Goal: Task Accomplishment & Management: Manage account settings

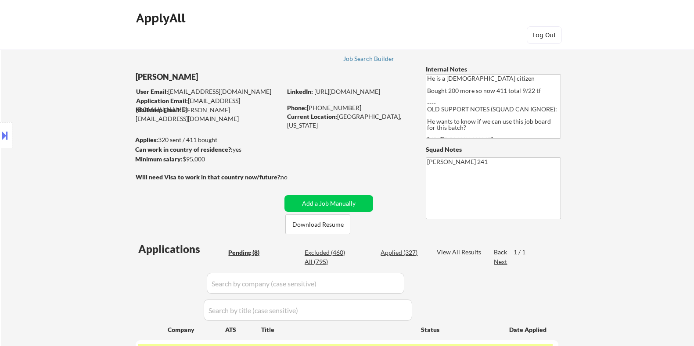
select select ""pending""
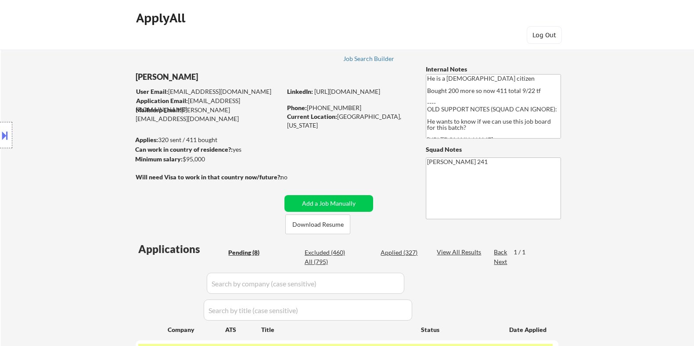
select select ""pending""
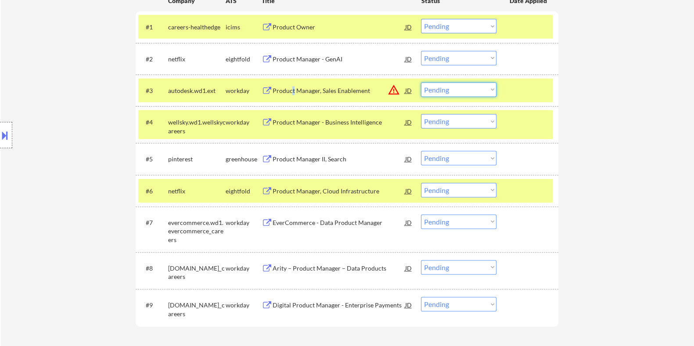
click at [456, 90] on select "Choose an option... Pending Applied Excluded (Questions) Excluded (Expired) Exc…" at bounding box center [458, 90] width 75 height 14
click at [421, 83] on select "Choose an option... Pending Applied Excluded (Questions) Excluded (Expired) Exc…" at bounding box center [458, 90] width 75 height 14
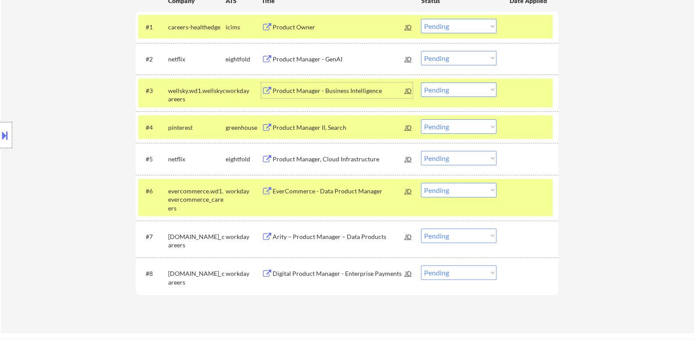
click at [312, 90] on div "Product Manager - Business Intelligence" at bounding box center [338, 90] width 133 height 9
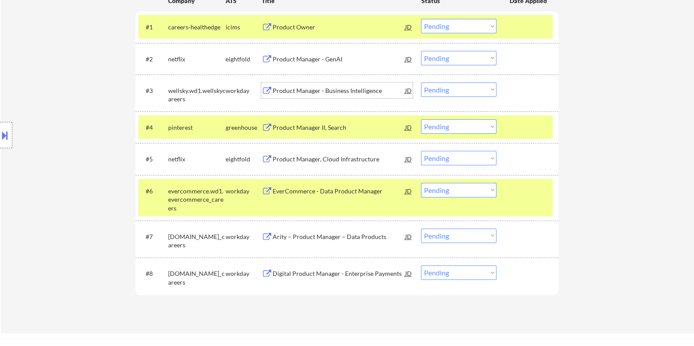
click at [472, 86] on select "Choose an option... Pending Applied Excluded (Questions) Excluded (Expired) Exc…" at bounding box center [458, 90] width 75 height 14
click at [421, 83] on select "Choose an option... Pending Applied Excluded (Questions) Excluded (Expired) Exc…" at bounding box center [458, 90] width 75 height 14
select select ""pending""
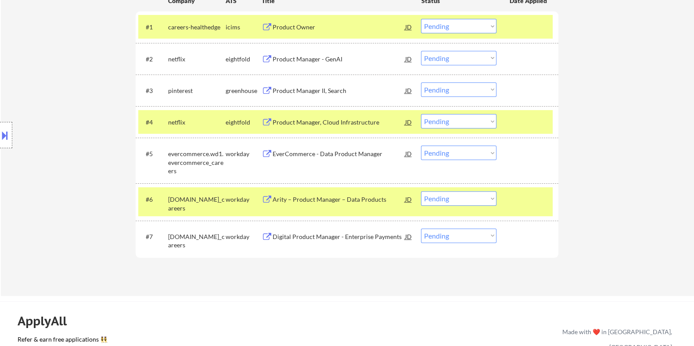
click at [299, 151] on div "EverCommerce - Data Product Manager" at bounding box center [338, 154] width 133 height 9
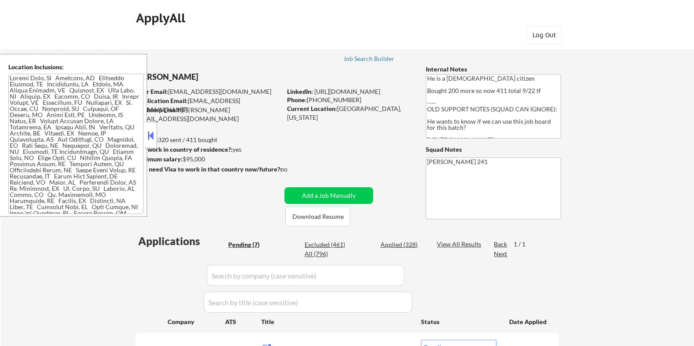
select select ""pending""
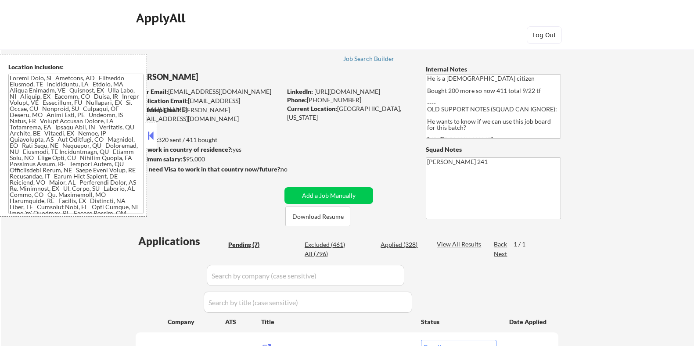
select select ""pending""
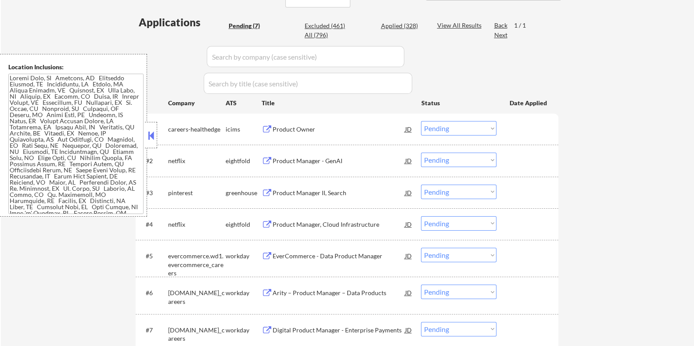
scroll to position [165, 0]
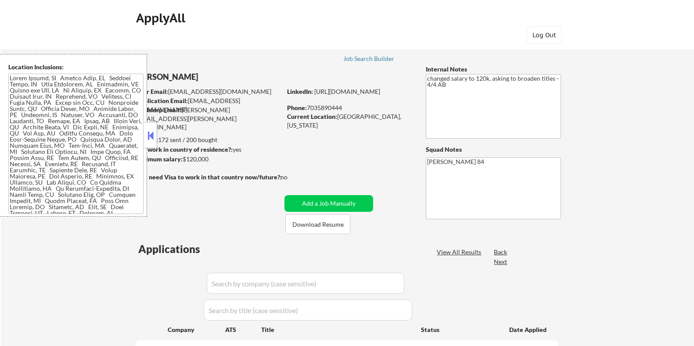
select select ""pending""
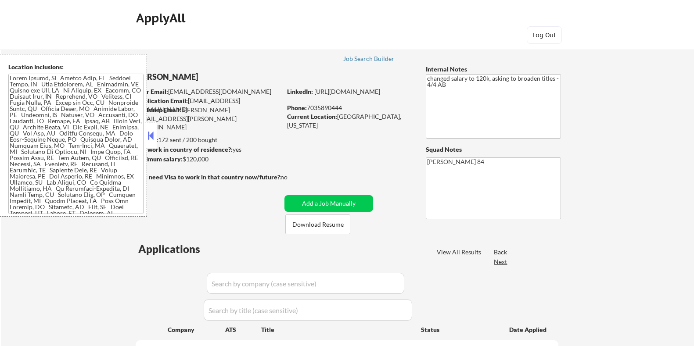
select select ""pending""
click at [328, 224] on button "Download Resume" at bounding box center [317, 225] width 65 height 20
drag, startPoint x: 338, startPoint y: 117, endPoint x: 404, endPoint y: 118, distance: 65.4
click at [404, 118] on div "Current Location: Los Angeles, California" at bounding box center [349, 120] width 124 height 17
copy div "Los Angeles, California"
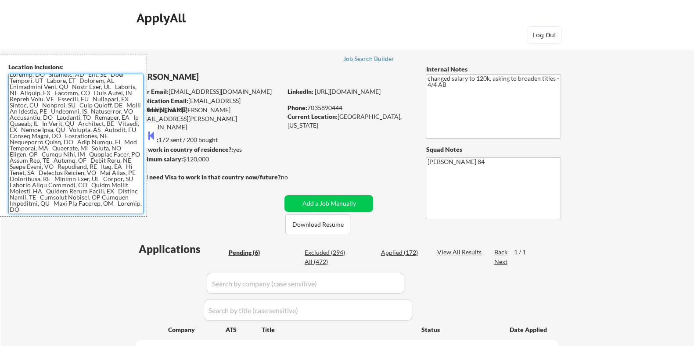
scroll to position [144, 0]
drag, startPoint x: 8, startPoint y: 77, endPoint x: 117, endPoint y: 212, distance: 173.9
click at [117, 212] on textarea at bounding box center [75, 144] width 135 height 140
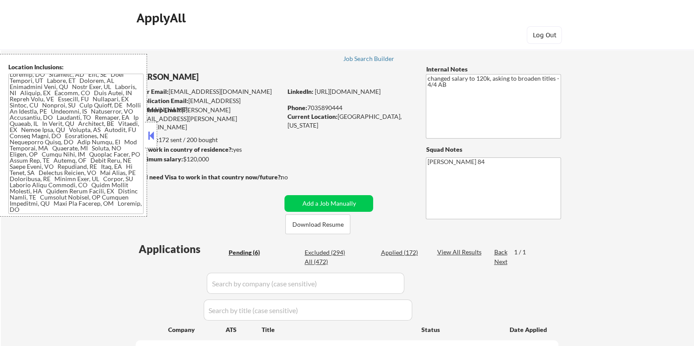
click at [214, 209] on div "← Return to /applysquad Mailslurp Inbox Job Search Builder Bryan Morris User Em…" at bounding box center [347, 309] width 438 height 548
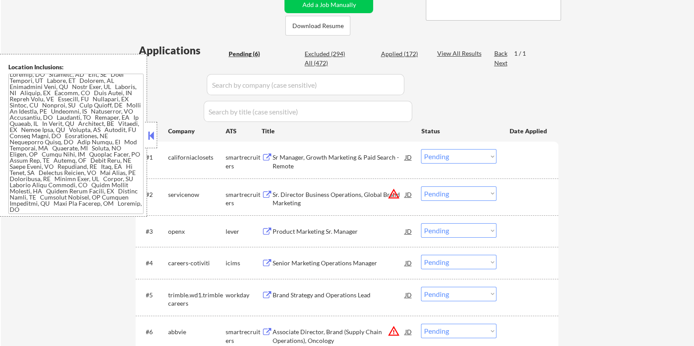
scroll to position [219, 0]
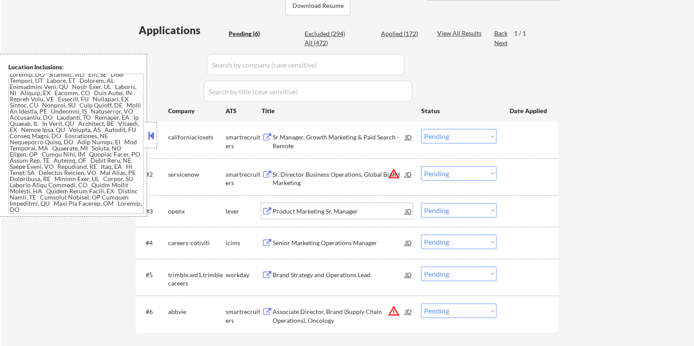
click at [303, 209] on div "Product Marketing Sr. Manager" at bounding box center [338, 211] width 133 height 9
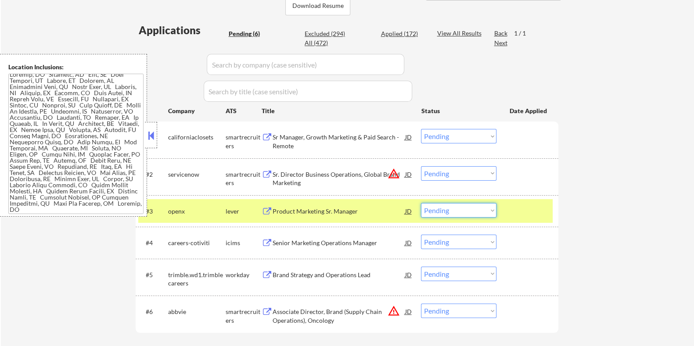
click at [441, 209] on select "Choose an option... Pending Applied Excluded (Questions) Excluded (Expired) Exc…" at bounding box center [458, 210] width 75 height 14
click at [421, 203] on select "Choose an option... Pending Applied Excluded (Questions) Excluded (Expired) Exc…" at bounding box center [458, 210] width 75 height 14
select select ""pending""
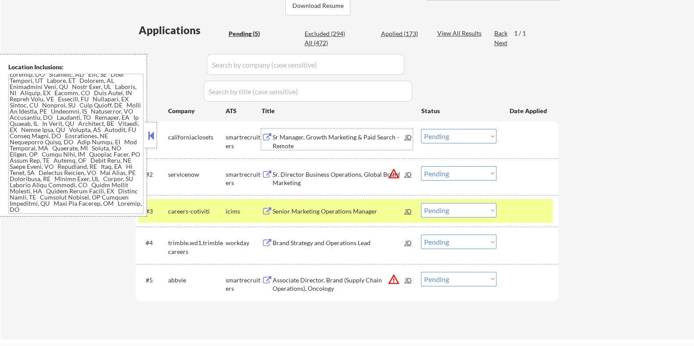
click at [316, 139] on div "Sr Manager, Growth Marketing & Paid Search - Remote" at bounding box center [338, 141] width 133 height 17
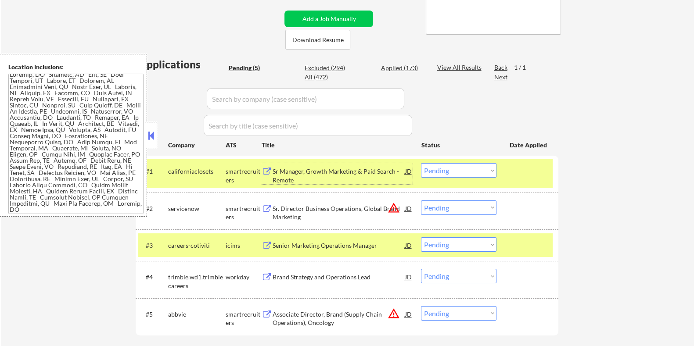
scroll to position [109, 0]
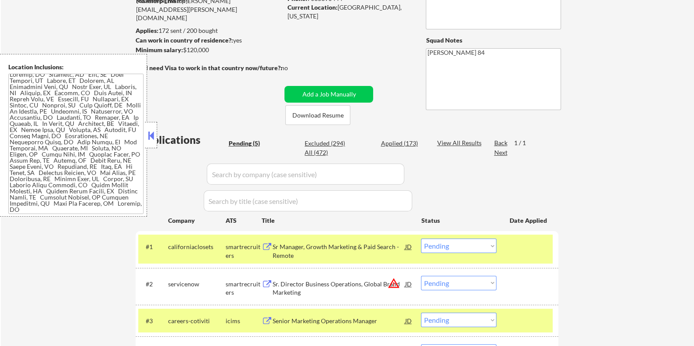
drag, startPoint x: 220, startPoint y: 49, endPoint x: 183, endPoint y: 47, distance: 37.3
click at [183, 47] on div "Minimum salary: $120,000" at bounding box center [208, 50] width 146 height 9
copy div "$120,000"
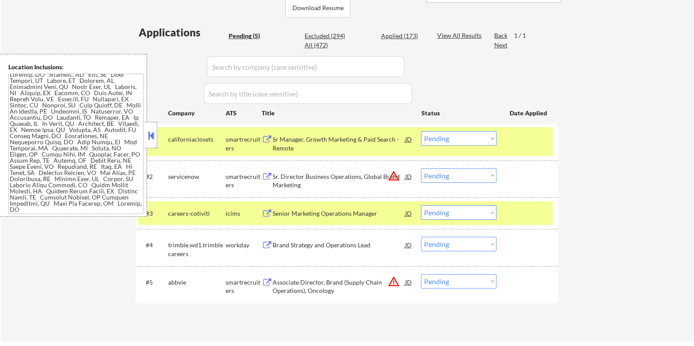
scroll to position [219, 0]
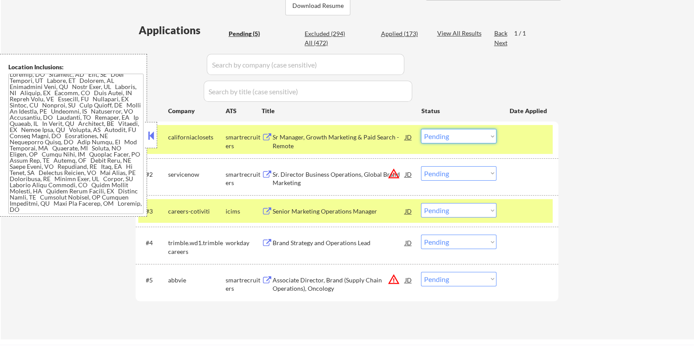
click at [457, 136] on select "Choose an option... Pending Applied Excluded (Questions) Excluded (Expired) Exc…" at bounding box center [458, 136] width 75 height 14
click at [421, 129] on select "Choose an option... Pending Applied Excluded (Questions) Excluded (Expired) Exc…" at bounding box center [458, 136] width 75 height 14
select select ""pending""
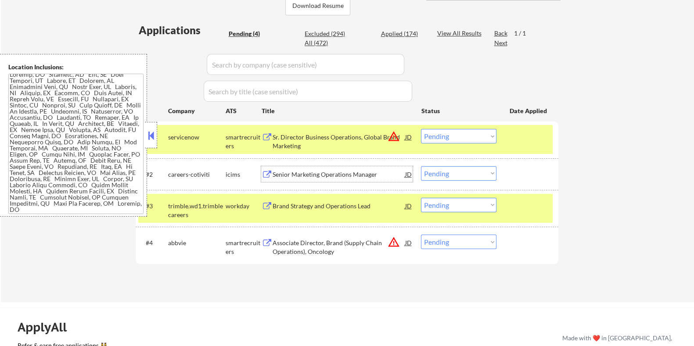
click at [291, 175] on div "Senior Marketing Operations Manager" at bounding box center [338, 174] width 133 height 9
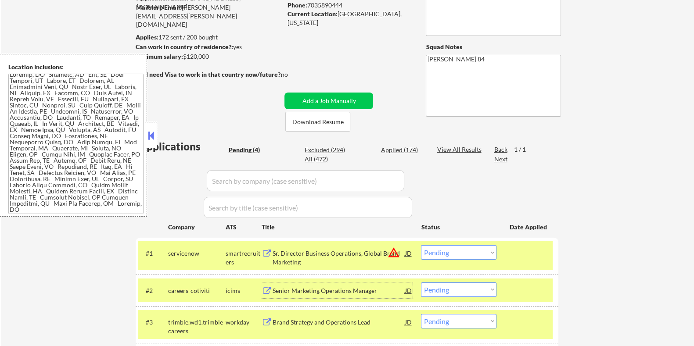
scroll to position [54, 0]
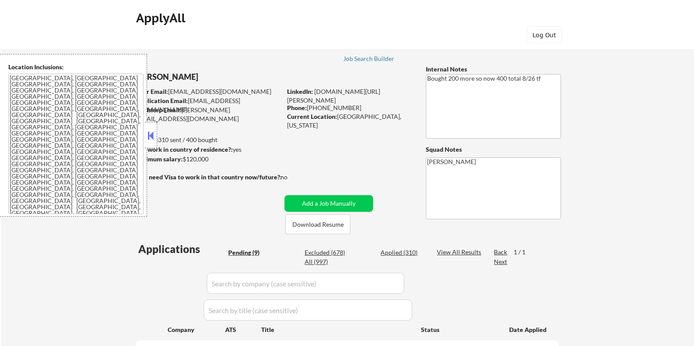
select select ""pending""
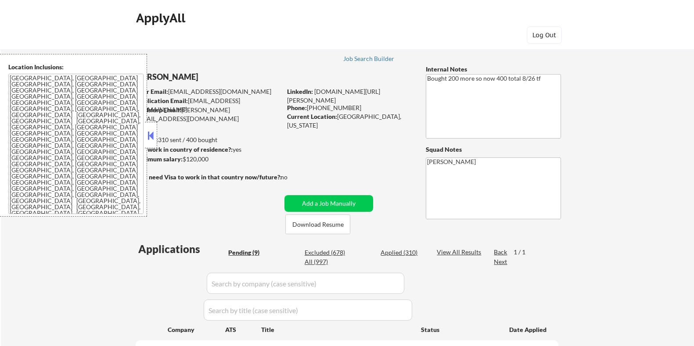
select select ""pending""
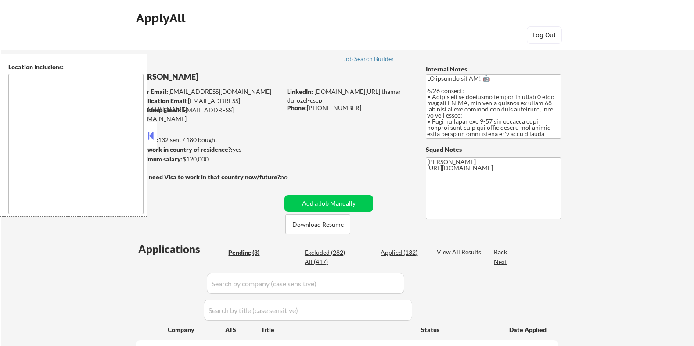
select select ""pending""
type textarea "[GEOGRAPHIC_DATA], [GEOGRAPHIC_DATA] [GEOGRAPHIC_DATA], [GEOGRAPHIC_DATA] [GEOG…"
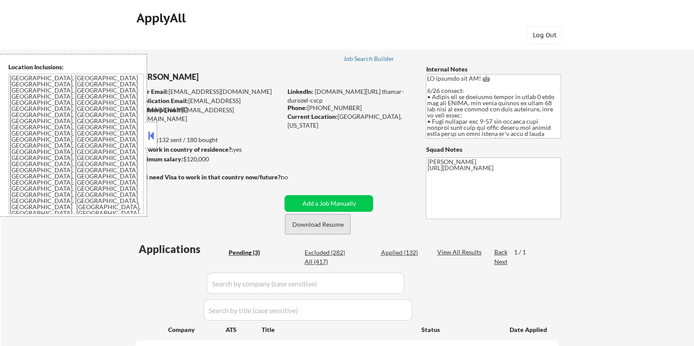
click at [325, 224] on button "Download Resume" at bounding box center [317, 225] width 65 height 20
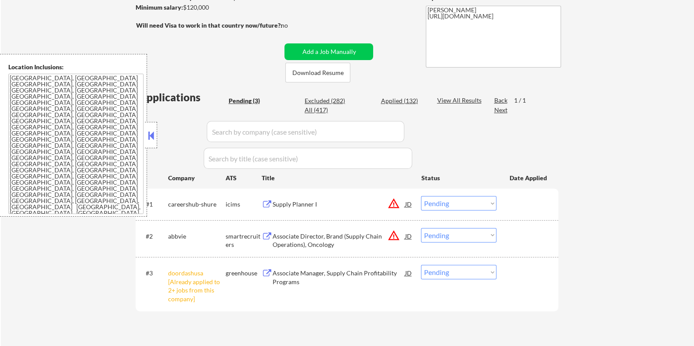
scroll to position [165, 0]
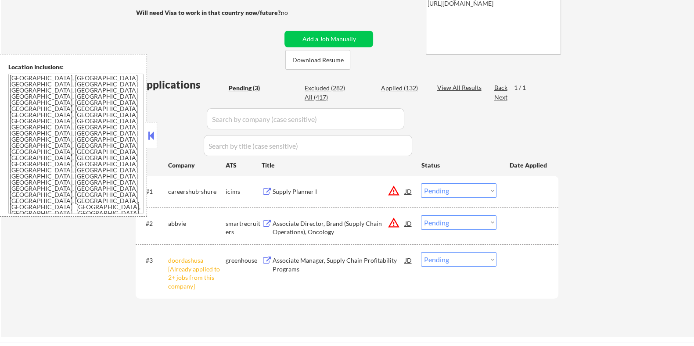
click at [468, 260] on select "Choose an option... Pending Applied Excluded (Questions) Excluded (Expired) Exc…" at bounding box center [458, 259] width 75 height 14
select select ""excluded__other_""
click at [421, 252] on select "Choose an option... Pending Applied Excluded (Questions) Excluded (Expired) Exc…" at bounding box center [458, 259] width 75 height 14
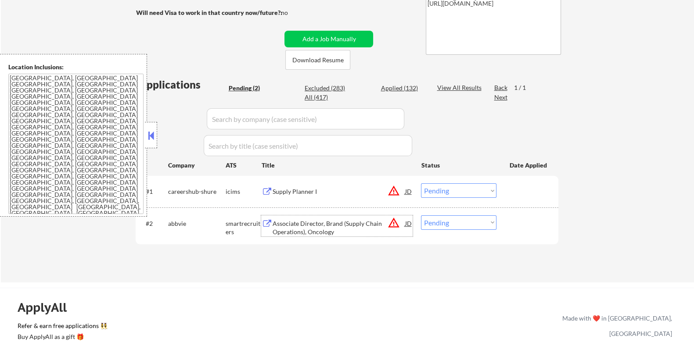
click at [306, 222] on div "Associate Director, Brand (Supply Chain Operations), Oncology" at bounding box center [338, 227] width 133 height 17
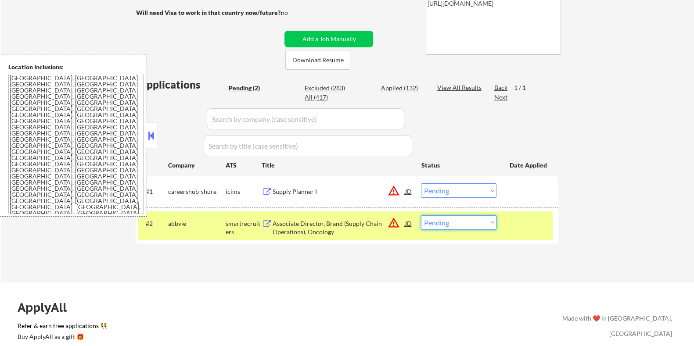
click at [457, 225] on select "Choose an option... Pending Applied Excluded (Questions) Excluded (Expired) Exc…" at bounding box center [458, 222] width 75 height 14
select select ""excluded__bad_match_""
click at [421, 215] on select "Choose an option... Pending Applied Excluded (Questions) Excluded (Expired) Exc…" at bounding box center [458, 222] width 75 height 14
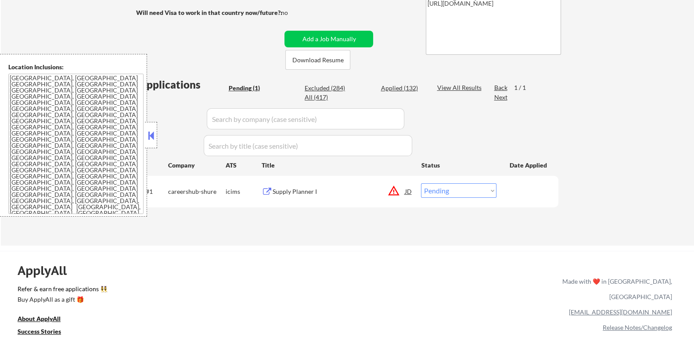
click at [294, 190] on div "Supply Planner I" at bounding box center [338, 191] width 133 height 9
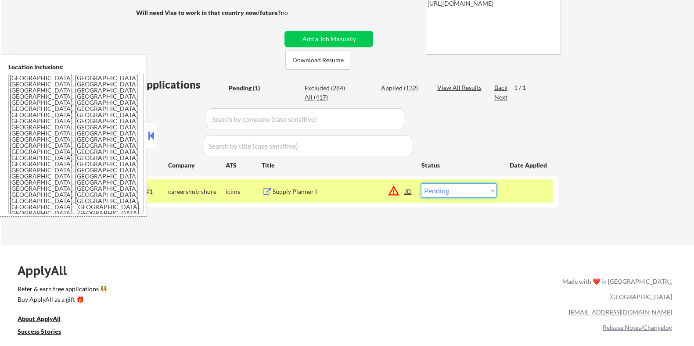
click at [440, 195] on select "Choose an option... Pending Applied Excluded (Questions) Excluded (Expired) Exc…" at bounding box center [458, 190] width 75 height 14
select select ""excluded__bad_match_""
click at [421, 183] on select "Choose an option... Pending Applied Excluded (Questions) Excluded (Expired) Exc…" at bounding box center [458, 190] width 75 height 14
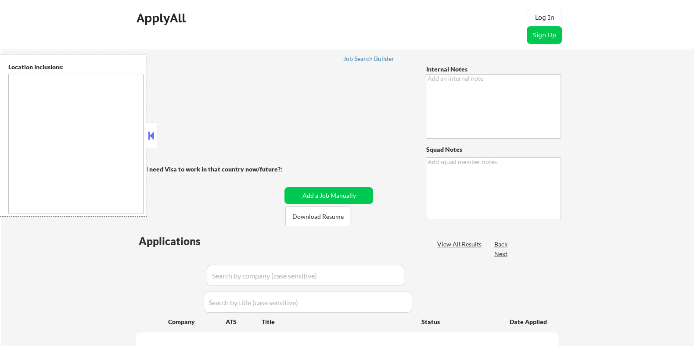
type textarea "• Canadian based in [GEOGRAPHIC_DATA] • [DEMOGRAPHIC_DATA] jobs OK • Canada-wid…"
type textarea "[PERSON_NAME]"
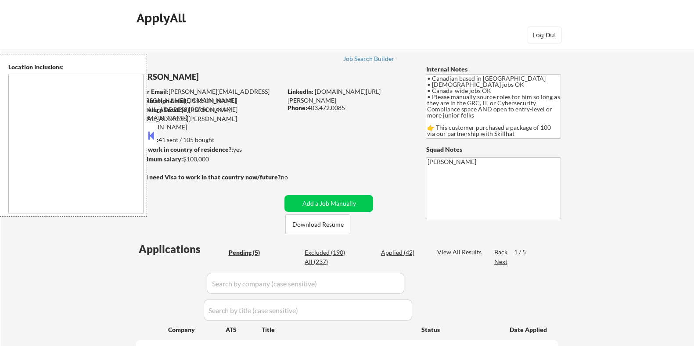
select select ""pending""
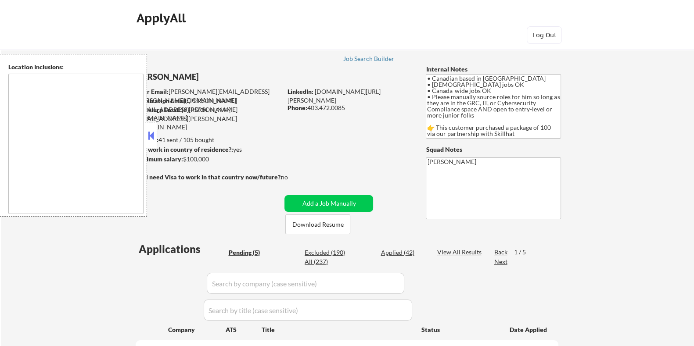
type textarea "country:[GEOGRAPHIC_DATA]"
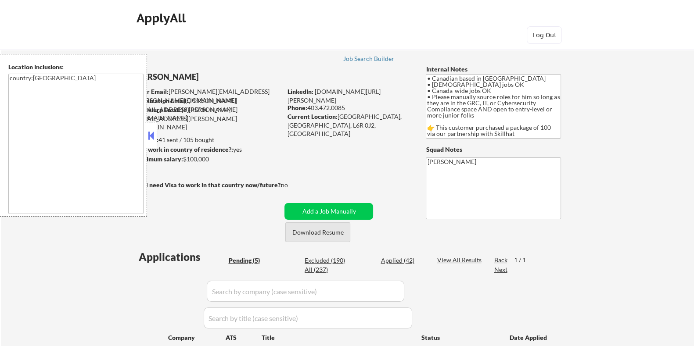
click at [327, 231] on button "Download Resume" at bounding box center [317, 232] width 65 height 20
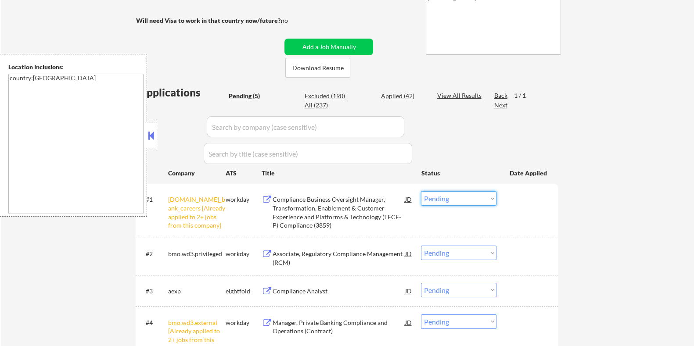
click at [445, 201] on select "Choose an option... Pending Applied Excluded (Questions) Excluded (Expired) Exc…" at bounding box center [458, 198] width 75 height 14
click at [421, 191] on select "Choose an option... Pending Applied Excluded (Questions) Excluded (Expired) Exc…" at bounding box center [458, 198] width 75 height 14
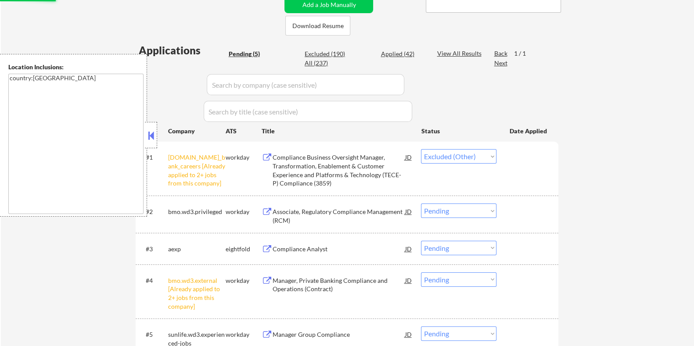
scroll to position [274, 0]
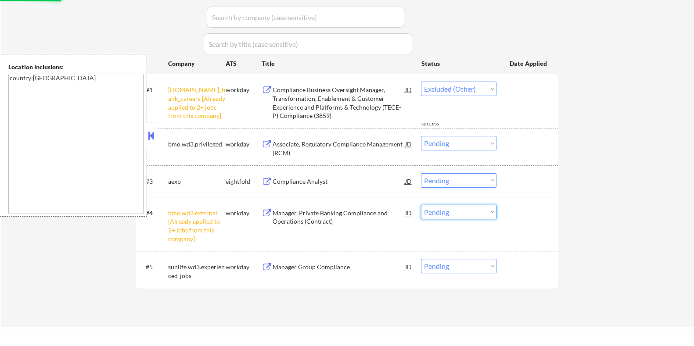
click at [465, 214] on select "Choose an option... Pending Applied Excluded (Questions) Excluded (Expired) Exc…" at bounding box center [458, 212] width 75 height 14
select select ""pending""
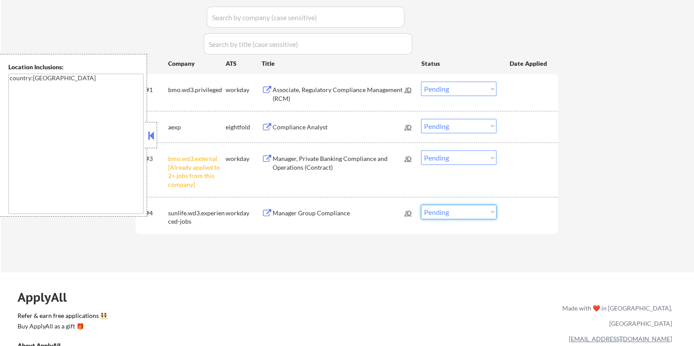
select select ""excluded__other_""
click at [421, 205] on select "Choose an option... Pending Applied Excluded (Questions) Excluded (Expired) Exc…" at bounding box center [458, 212] width 75 height 14
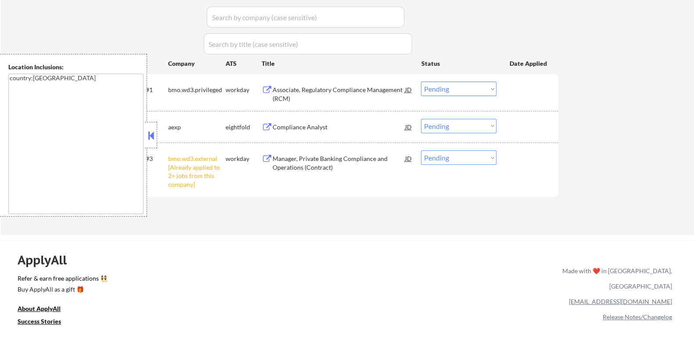
click at [435, 158] on select "Choose an option... Pending Applied Excluded (Questions) Excluded (Expired) Exc…" at bounding box center [458, 158] width 75 height 14
select select ""excluded__other_""
click at [421, 151] on select "Choose an option... Pending Applied Excluded (Questions) Excluded (Expired) Exc…" at bounding box center [458, 158] width 75 height 14
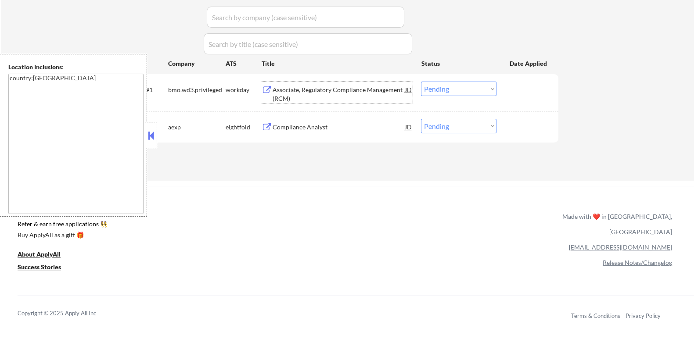
click at [340, 90] on div "Associate, Regulatory Compliance Management (RCM)" at bounding box center [338, 94] width 133 height 17
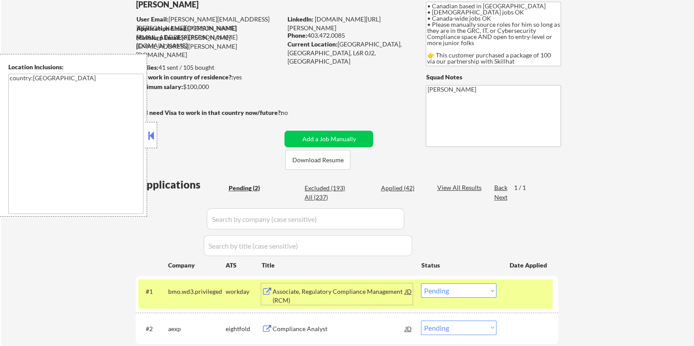
scroll to position [0, 0]
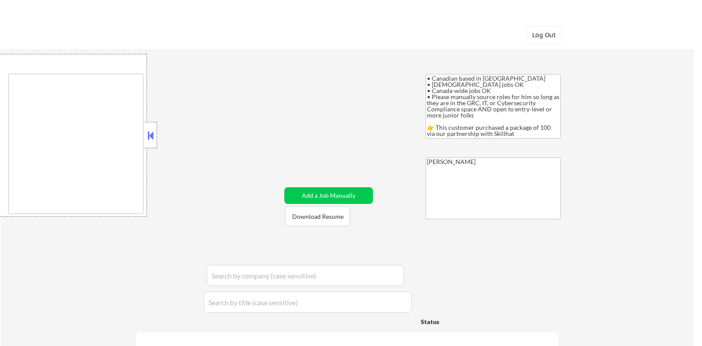
type textarea "country:[GEOGRAPHIC_DATA]"
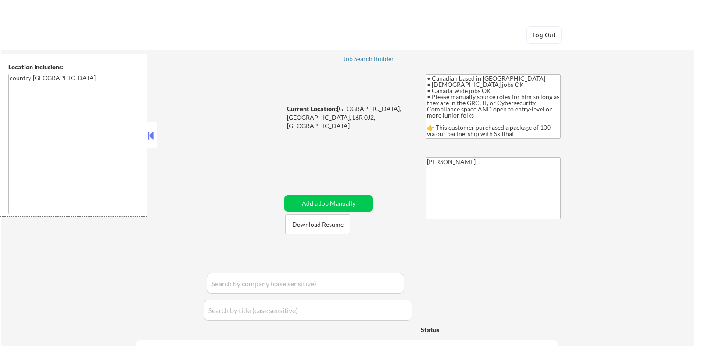
select select ""pending""
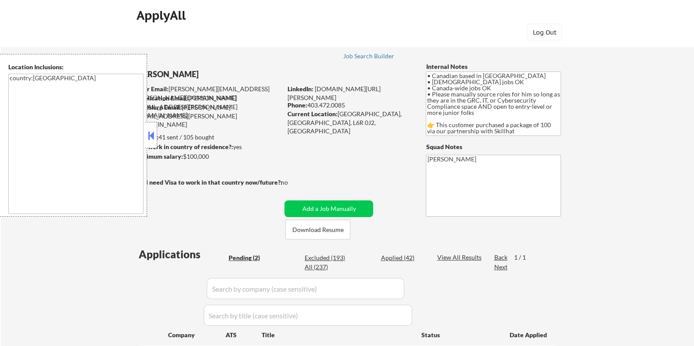
scroll to position [109, 0]
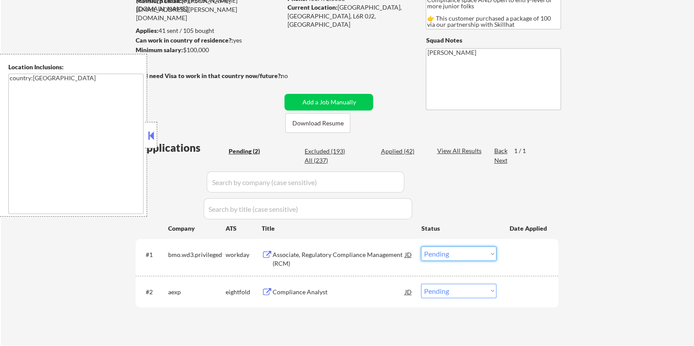
click at [450, 253] on select "Choose an option... Pending Applied Excluded (Questions) Excluded (Expired) Exc…" at bounding box center [458, 254] width 75 height 14
click at [421, 247] on select "Choose an option... Pending Applied Excluded (Questions) Excluded (Expired) Exc…" at bounding box center [458, 254] width 75 height 14
select select ""pending""
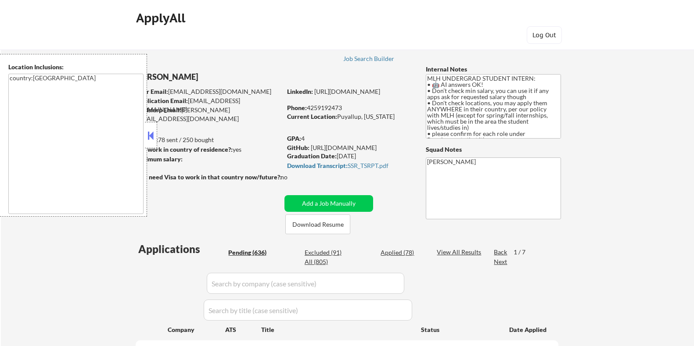
select select ""pending""
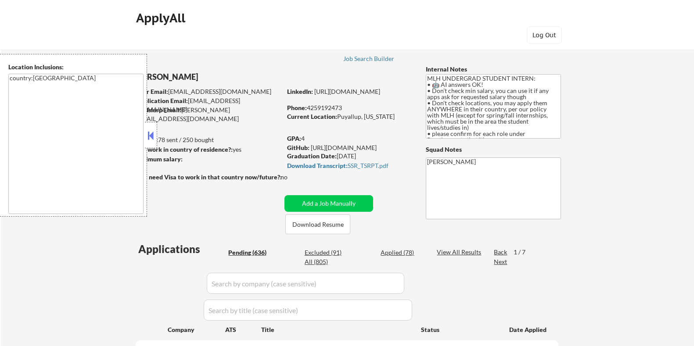
select select ""pending""
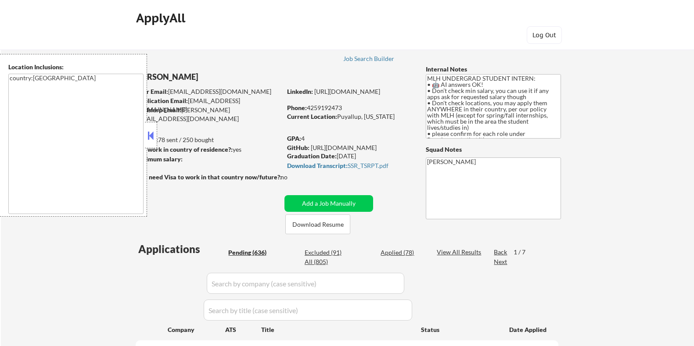
select select ""pending""
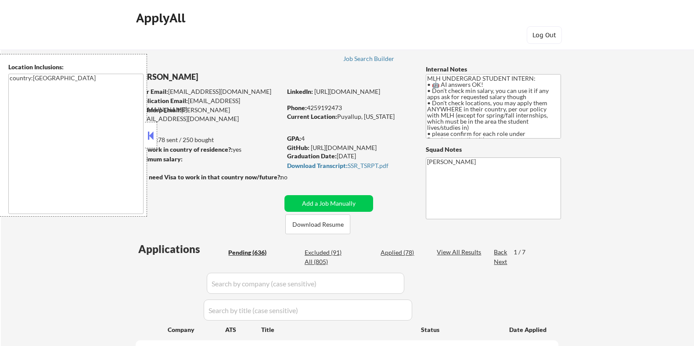
select select ""pending""
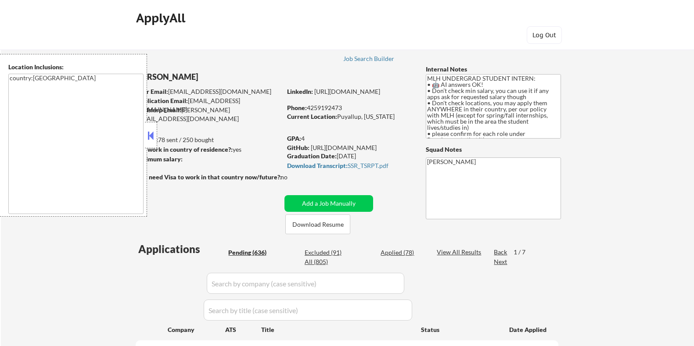
select select ""pending""
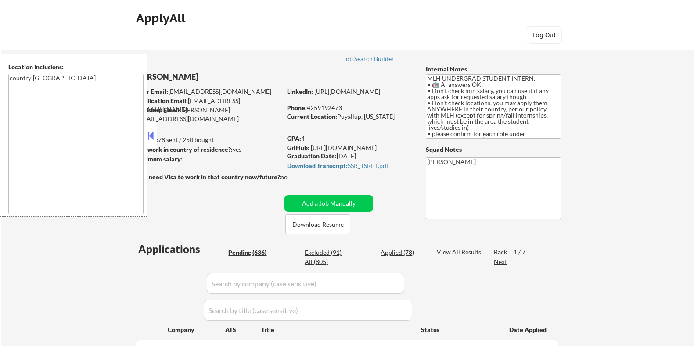
select select ""pending""
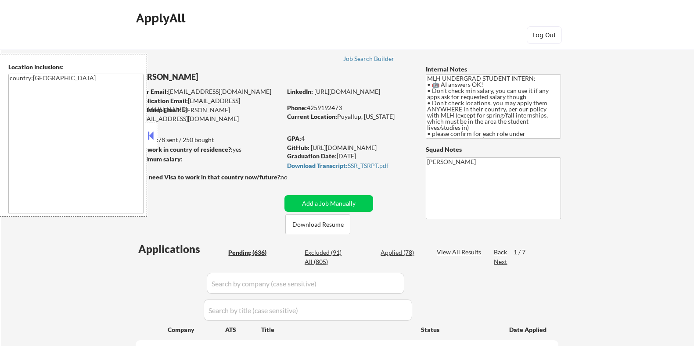
select select ""pending""
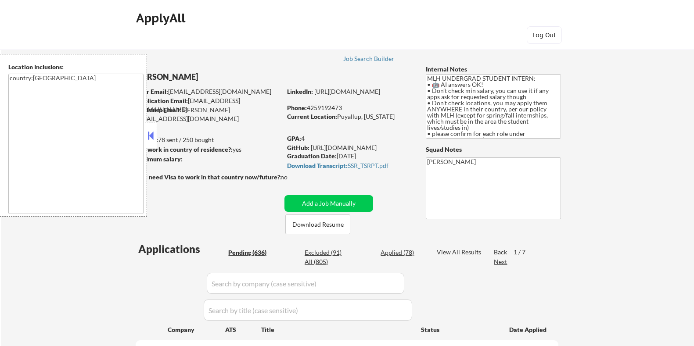
select select ""pending""
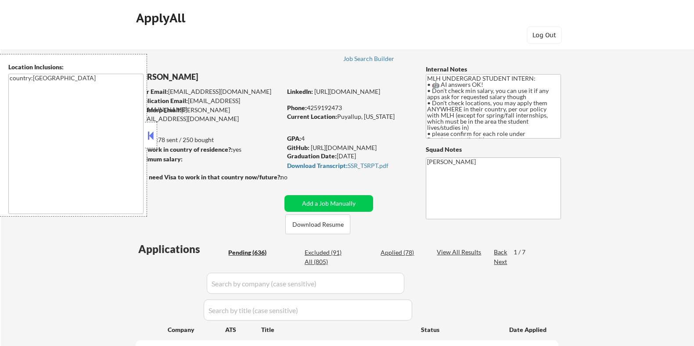
select select ""pending""
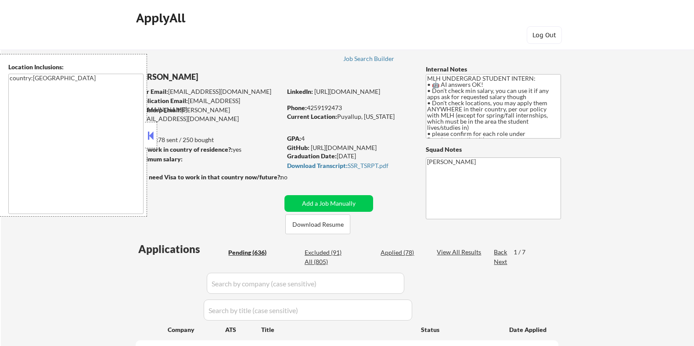
select select ""pending""
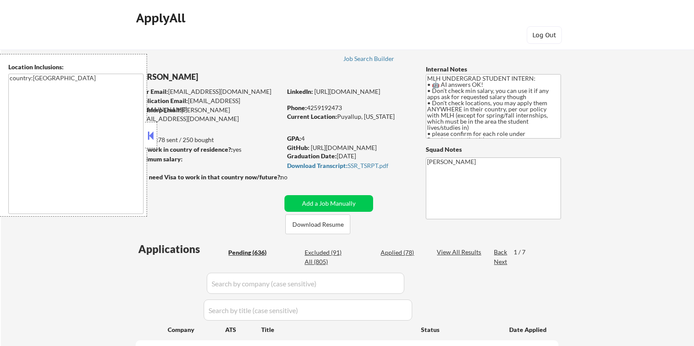
select select ""pending""
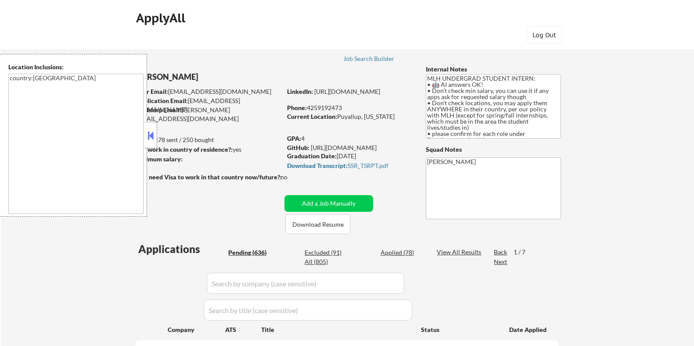
select select ""pending""
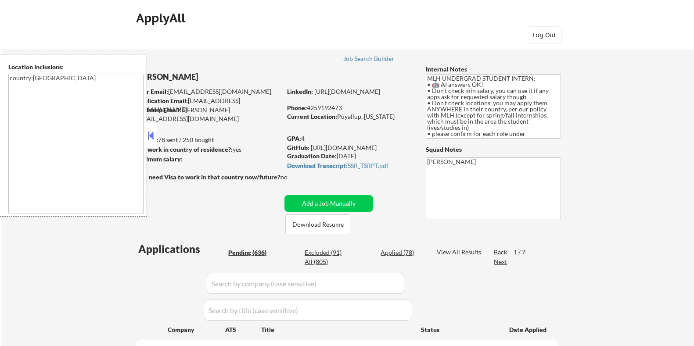
select select ""pending""
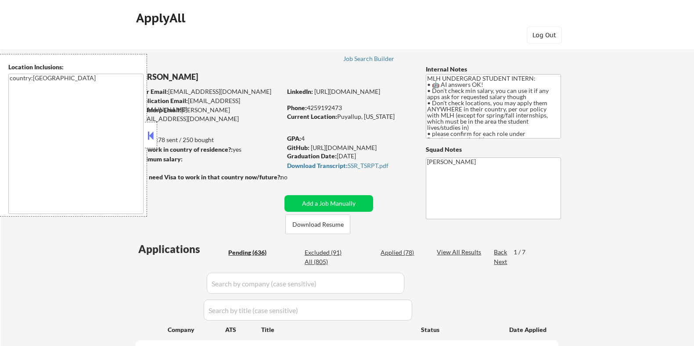
select select ""pending""
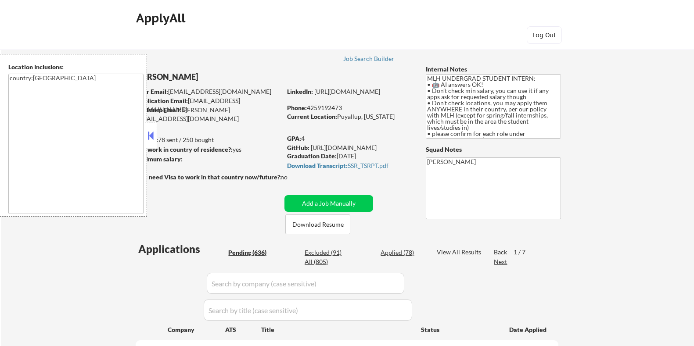
select select ""pending""
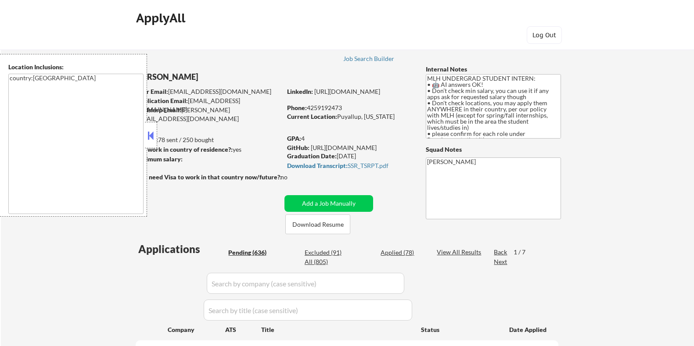
select select ""pending""
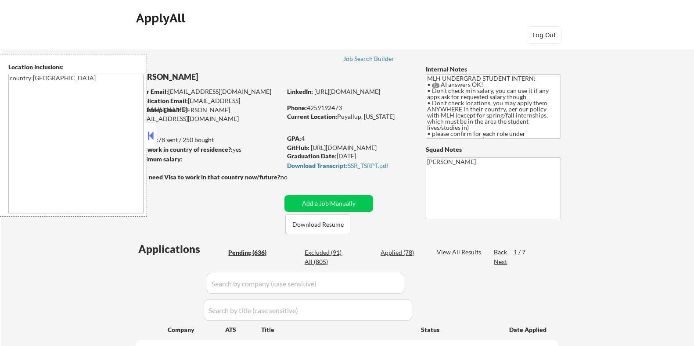
select select ""pending""
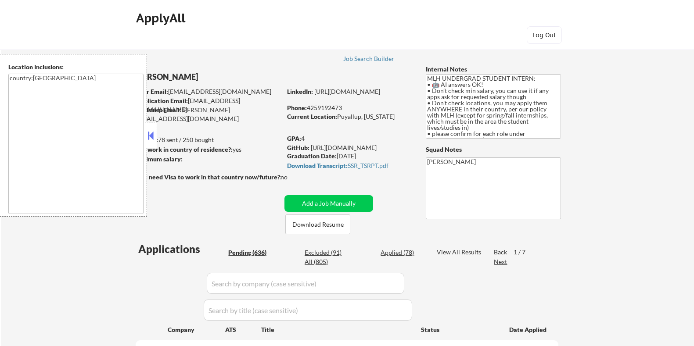
select select ""pending""
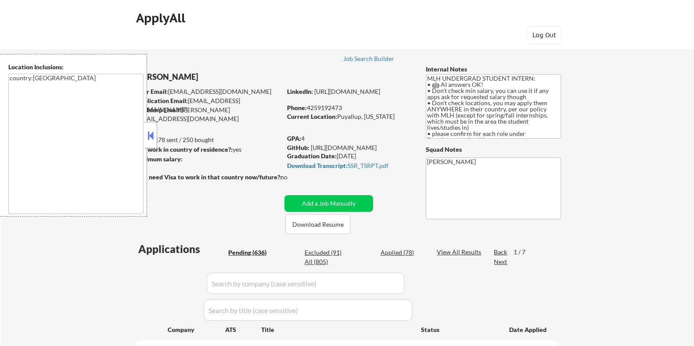
select select ""pending""
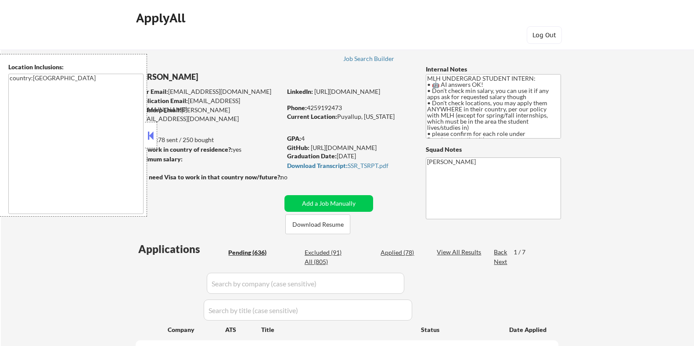
select select ""pending""
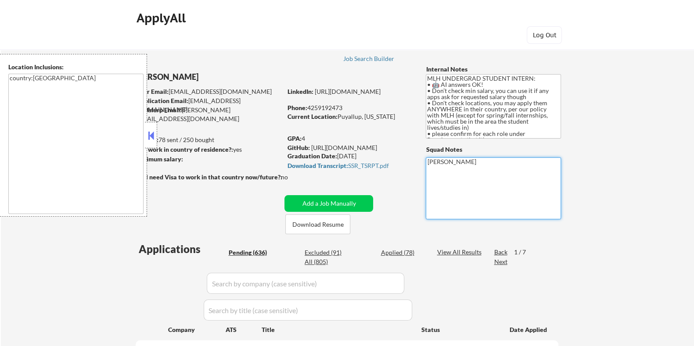
click at [441, 175] on textarea "[PERSON_NAME]" at bounding box center [493, 189] width 135 height 62
type textarea "[PERSON_NAME]"
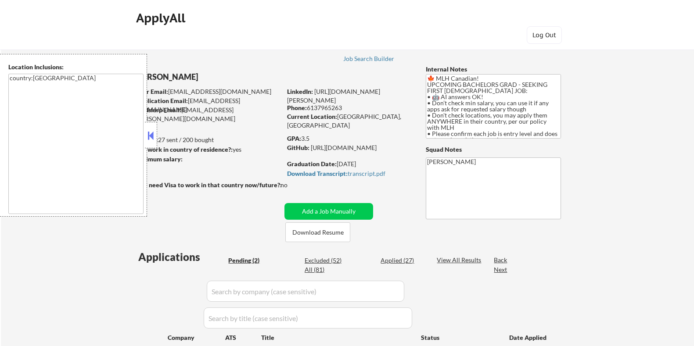
select select ""pending""
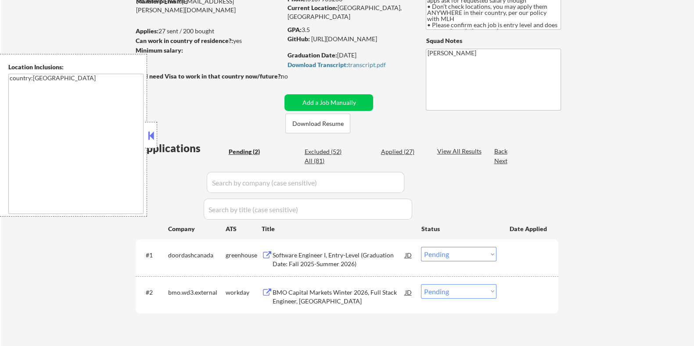
scroll to position [109, 0]
click at [309, 255] on div "Software Engineer I, Entry-Level (Graduation Date: Fall 2025-Summer 2026)" at bounding box center [338, 259] width 133 height 17
